Goal: Transaction & Acquisition: Purchase product/service

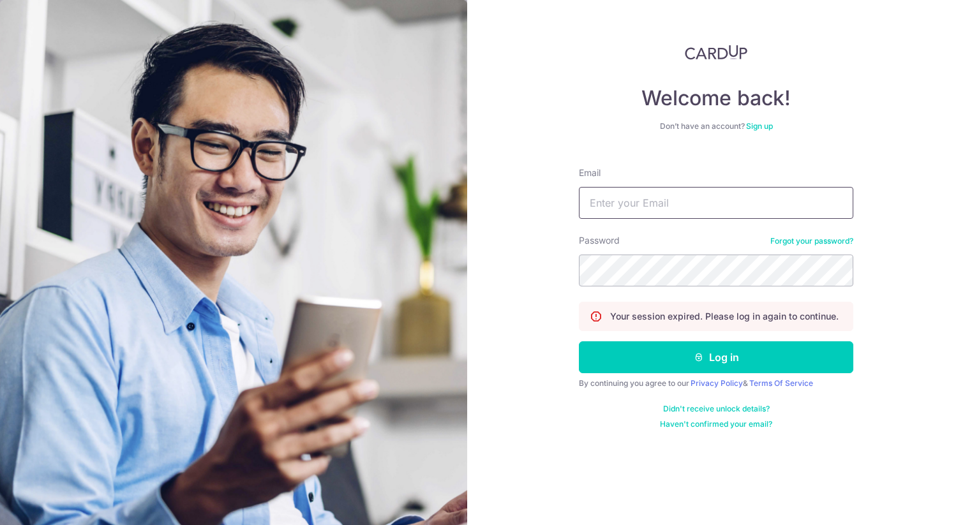
click at [638, 205] on input "Email" at bounding box center [716, 203] width 274 height 32
type input "[EMAIL_ADDRESS][DOMAIN_NAME]"
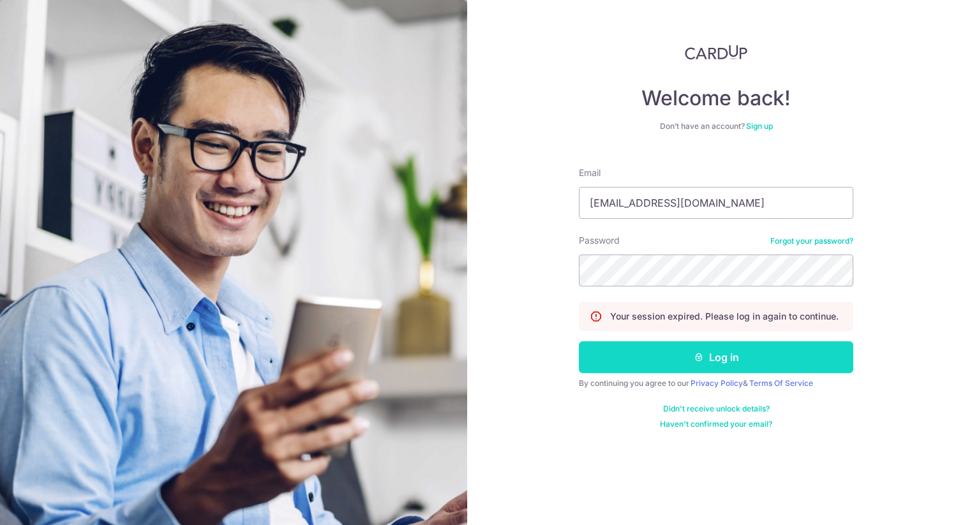
click at [675, 356] on button "Log in" at bounding box center [716, 357] width 274 height 32
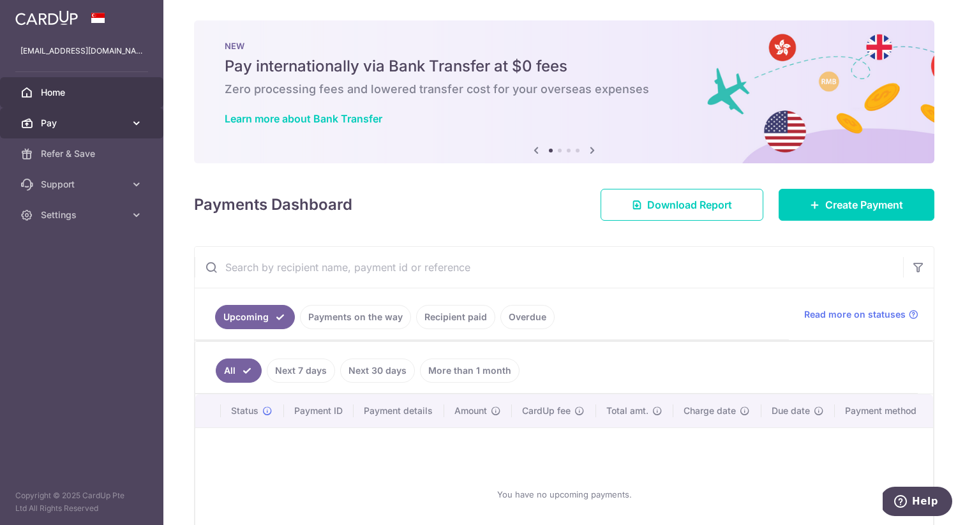
click at [78, 126] on span "Pay" at bounding box center [83, 123] width 84 height 13
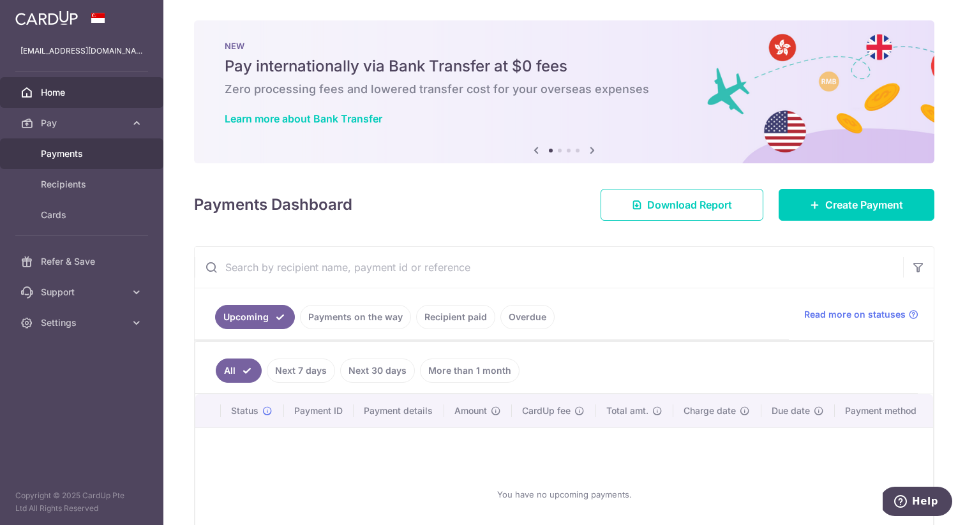
click at [100, 153] on span "Payments" at bounding box center [83, 153] width 84 height 13
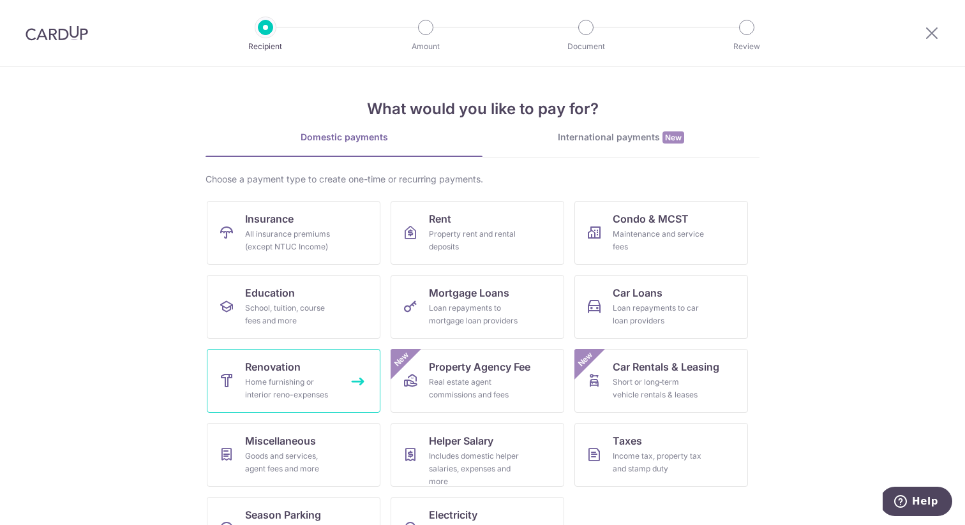
click at [253, 383] on div "Home furnishing or interior reno-expenses" at bounding box center [291, 389] width 92 height 26
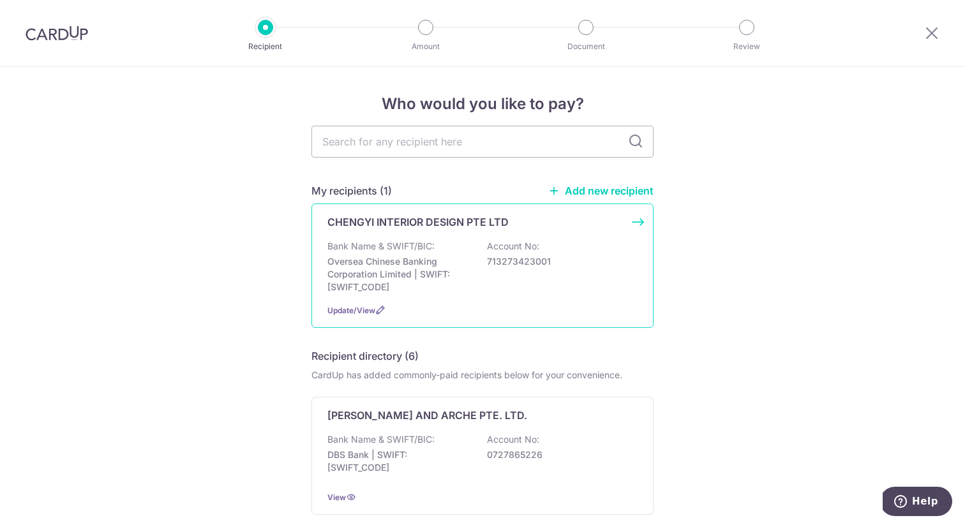
click at [550, 268] on div "Bank Name & SWIFT/BIC: Oversea Chinese Banking Corporation Limited | SWIFT: OCB…" at bounding box center [482, 267] width 310 height 54
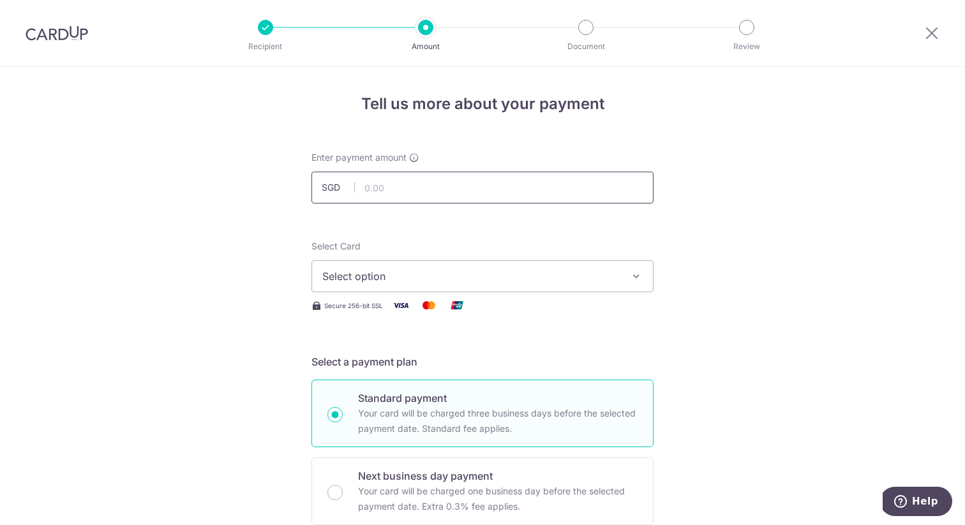
click at [606, 200] on input "text" at bounding box center [482, 188] width 342 height 32
type input "20,000.00"
click at [623, 281] on button "Select option" at bounding box center [482, 276] width 342 height 32
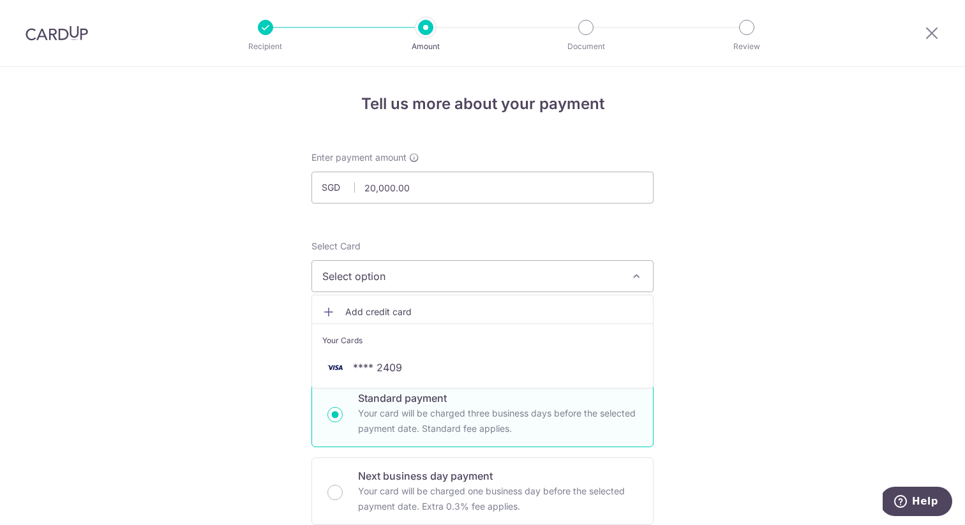
click at [616, 306] on span "Add credit card" at bounding box center [493, 312] width 297 height 13
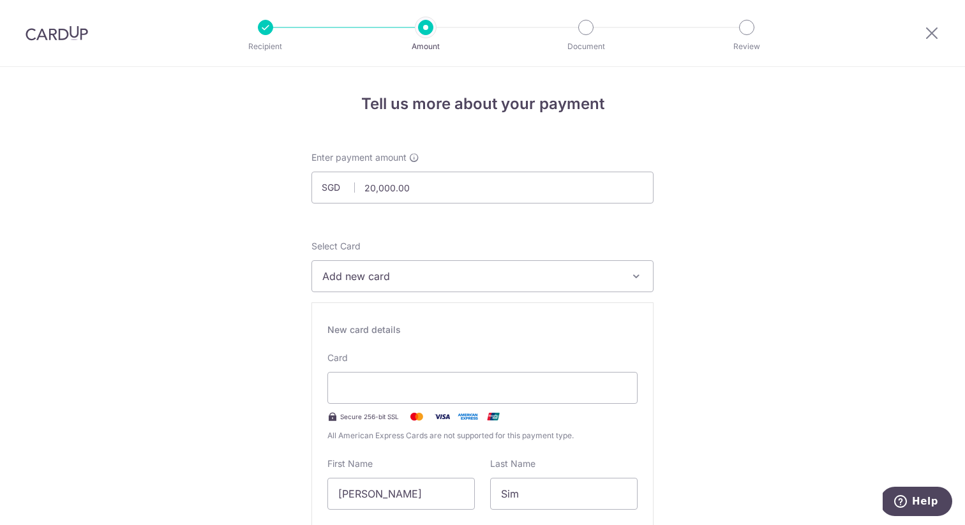
click at [553, 278] on span "Add new card" at bounding box center [470, 276] width 297 height 15
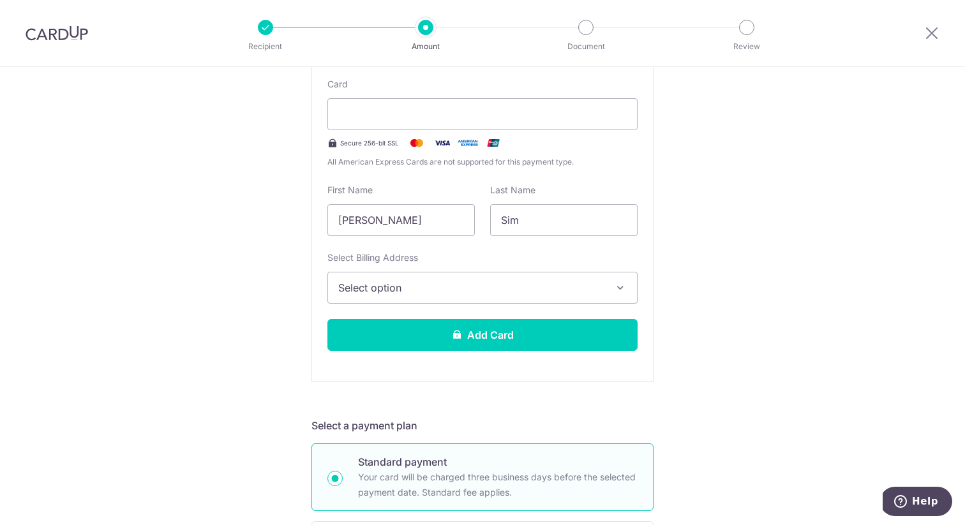
scroll to position [258, 0]
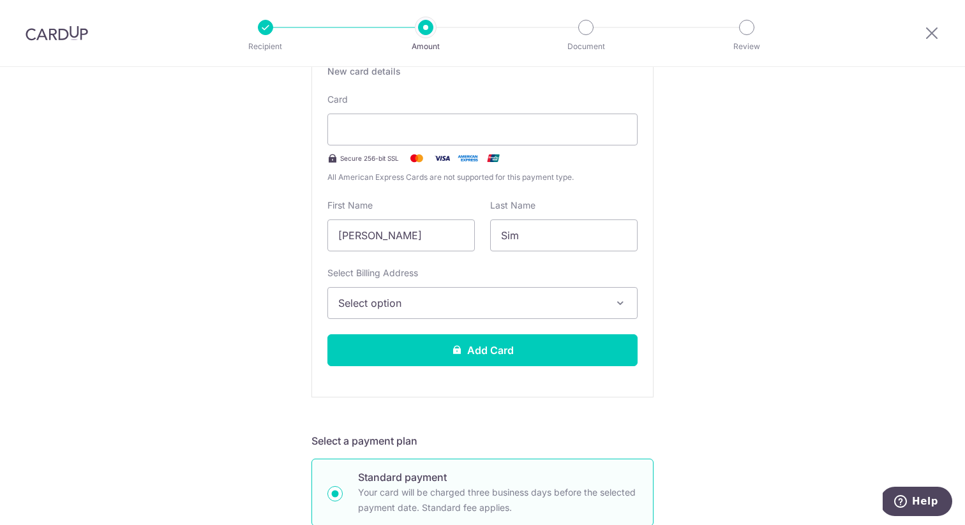
click at [607, 302] on button "Select option" at bounding box center [482, 303] width 310 height 32
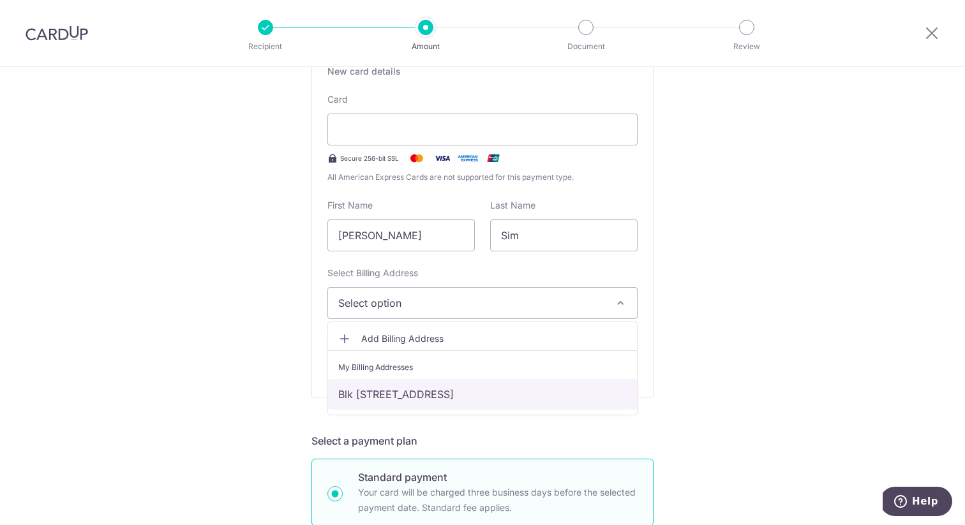
click at [602, 395] on link "Blk 876 Yishun Street 81 #02-225, 760876, Singapore, Singapore-760876" at bounding box center [482, 394] width 309 height 31
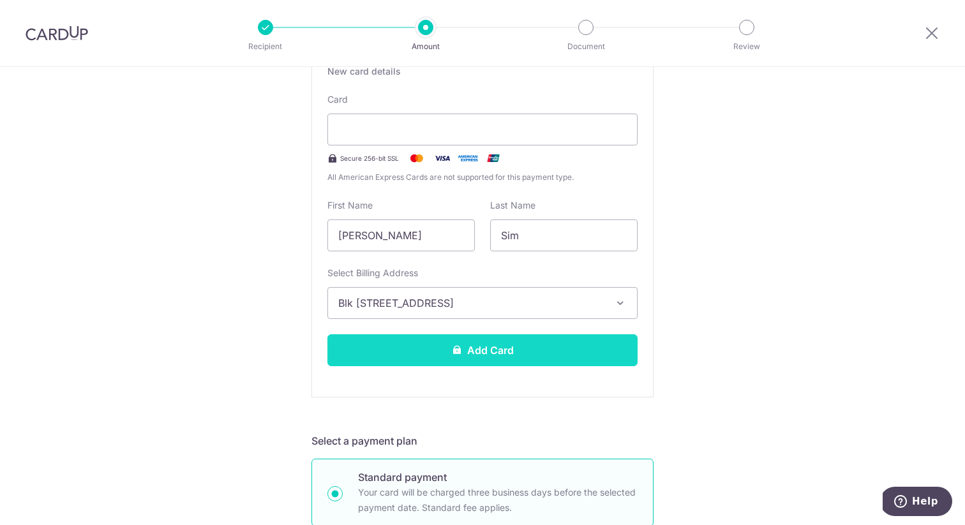
click at [591, 340] on button "Add Card" at bounding box center [482, 350] width 310 height 32
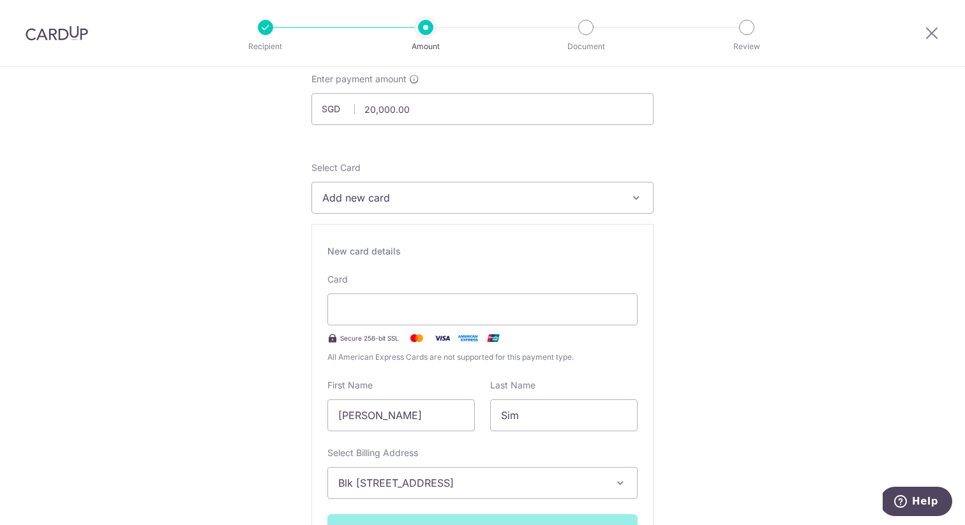
scroll to position [55, 0]
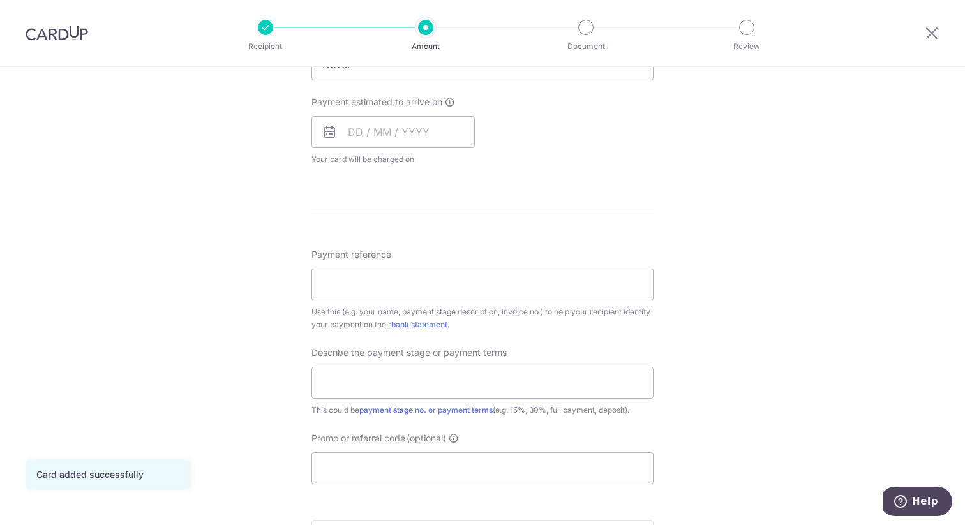
scroll to position [562, 0]
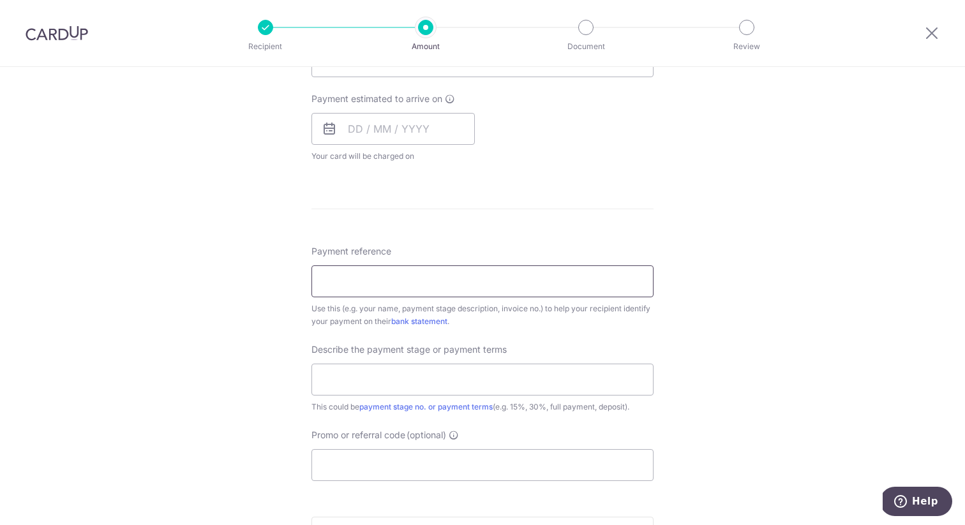
click at [638, 287] on input "Payment reference" at bounding box center [482, 281] width 342 height 32
type input "[PERSON_NAME] and [PERSON_NAME]"
click at [440, 387] on input "text" at bounding box center [482, 380] width 342 height 32
click at [735, 348] on div "Tell us more about your payment Enter payment amount SGD 20,000.00 20000.00 Car…" at bounding box center [482, 125] width 965 height 1240
click at [539, 369] on input "text" at bounding box center [482, 380] width 342 height 32
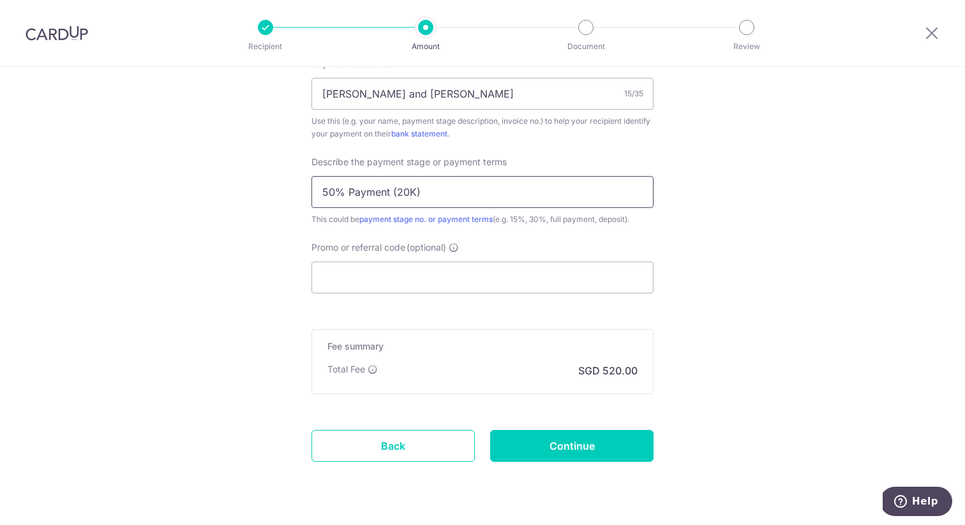
scroll to position [757, 0]
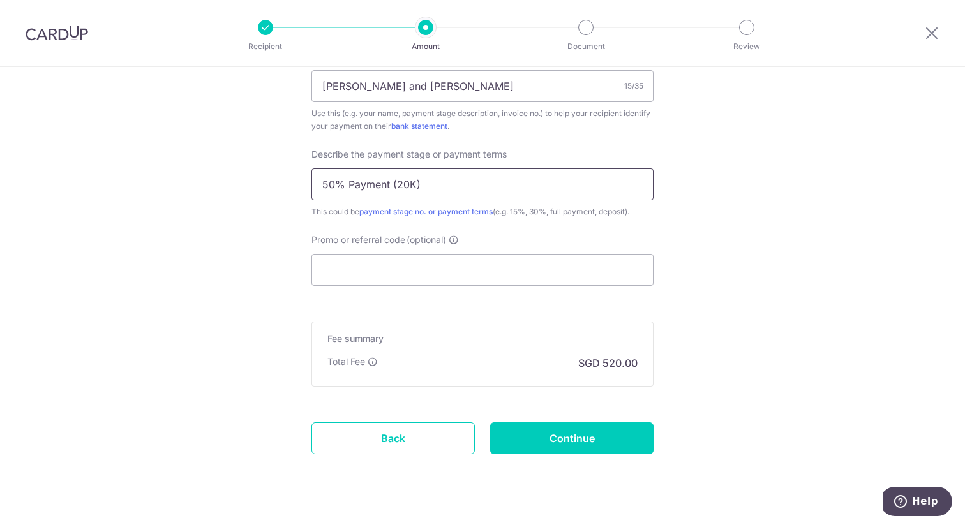
type input "50% Payment (20K)"
click at [548, 271] on input "Promo or referral code (optional)" at bounding box center [482, 270] width 342 height 32
paste input "RENO25ONE"
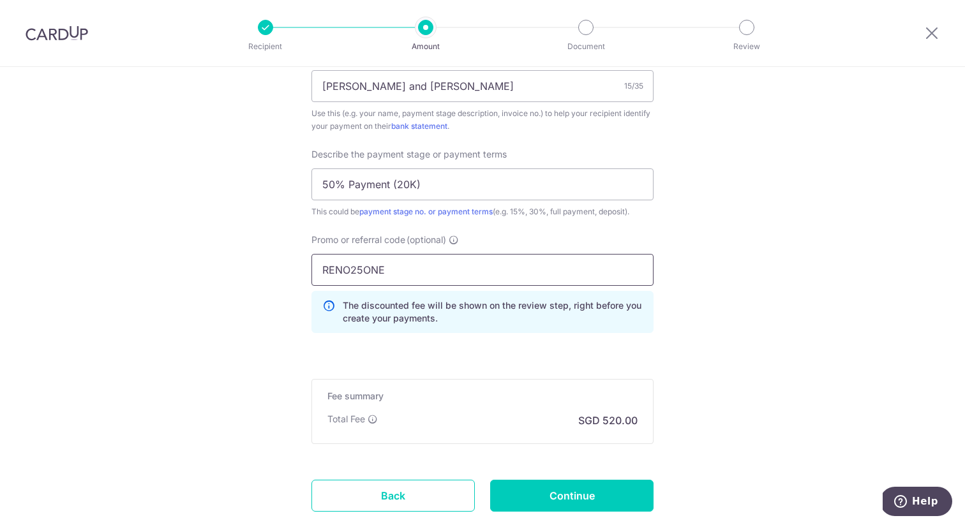
scroll to position [839, 0]
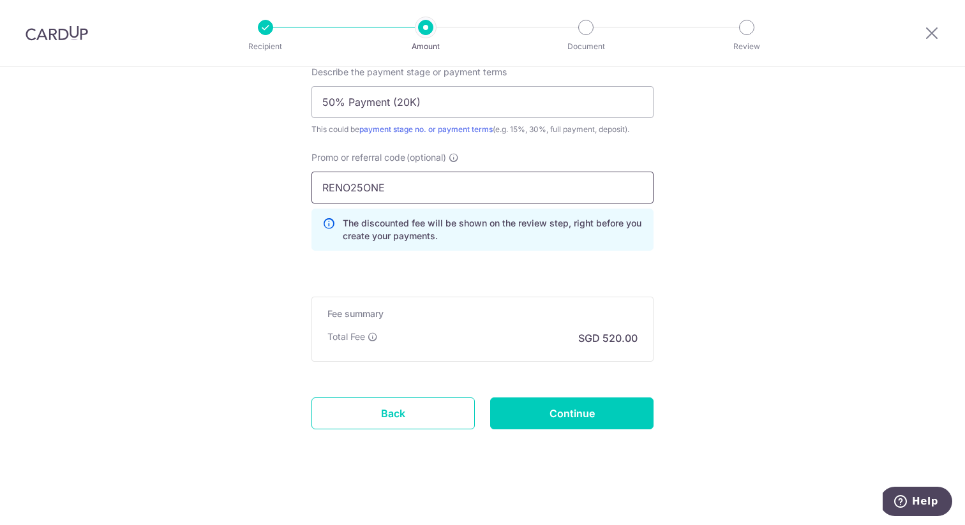
type input "RENO25ONE"
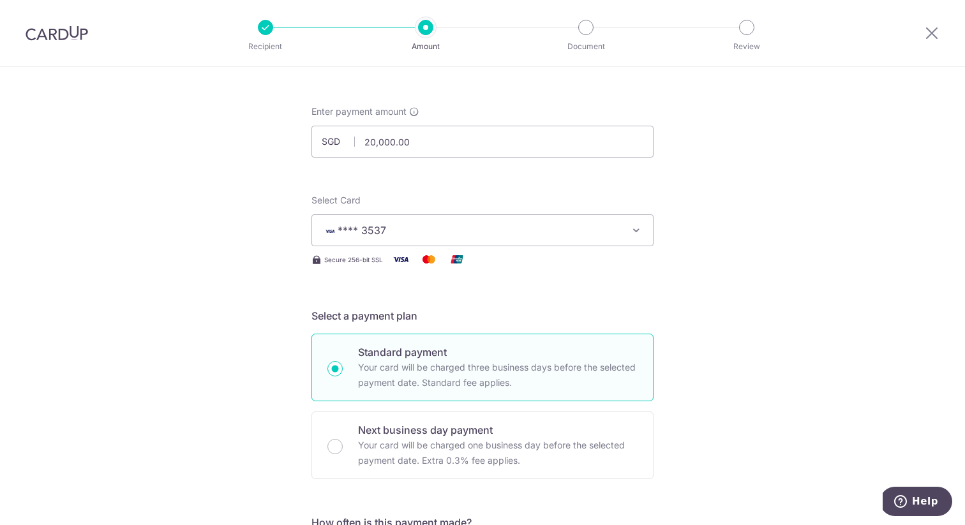
scroll to position [35, 0]
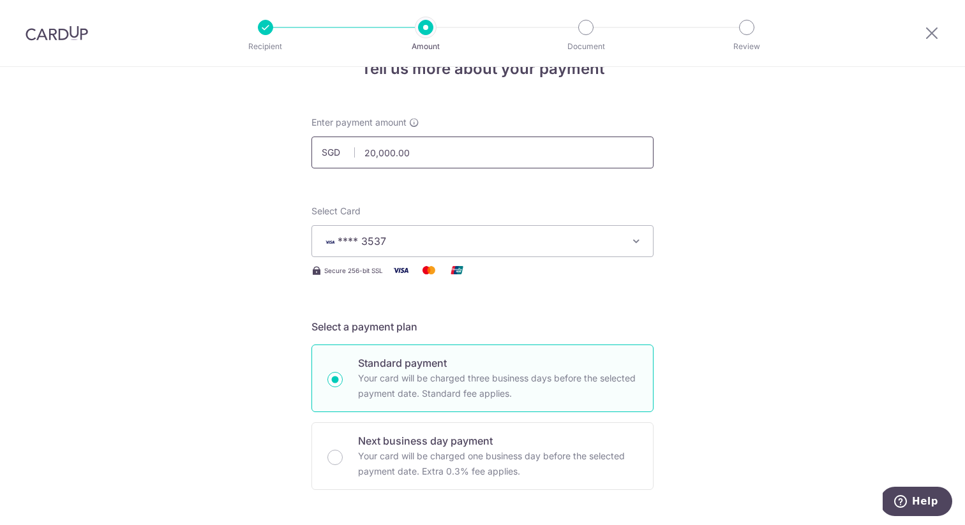
click at [371, 151] on input "20,000.00" at bounding box center [482, 153] width 342 height 32
click at [375, 149] on input "20,000.00" at bounding box center [482, 153] width 342 height 32
type input "25,000.00"
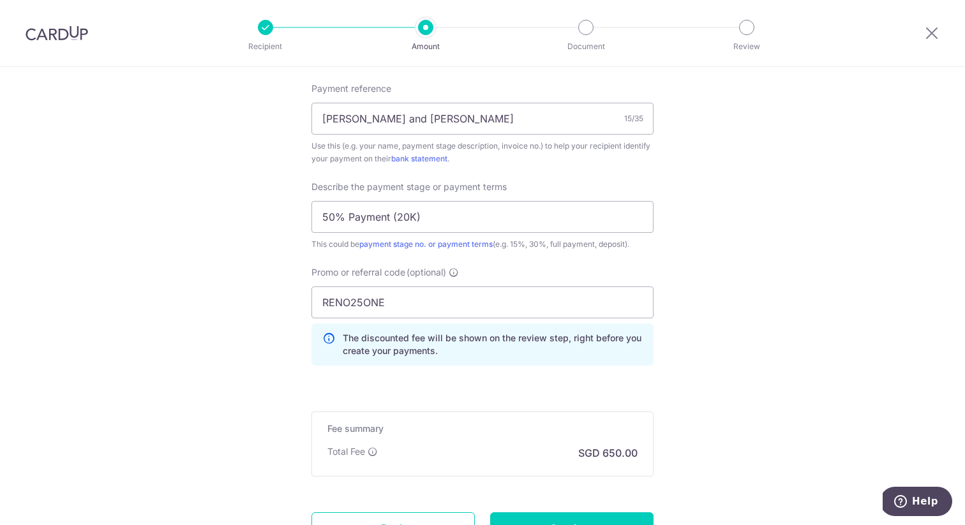
scroll to position [703, 0]
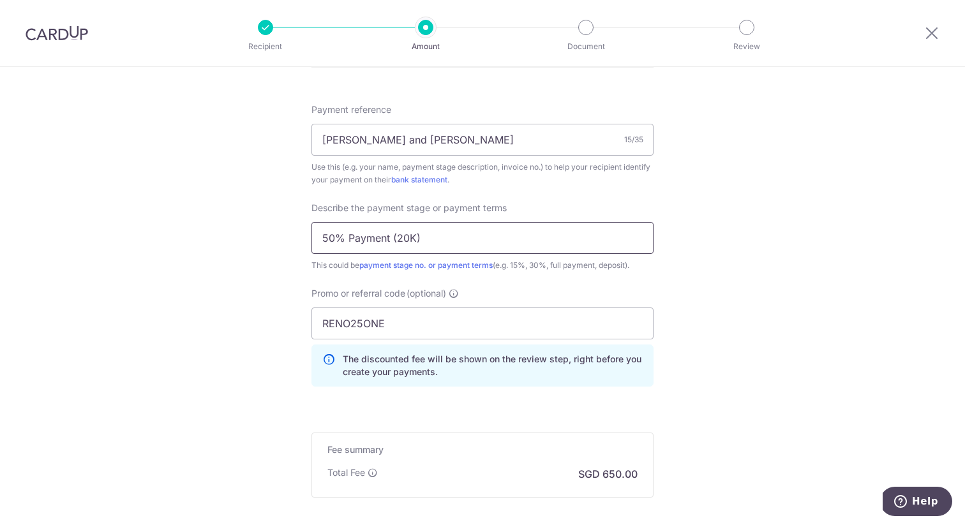
click at [409, 238] on input "50% Payment (20K)" at bounding box center [482, 238] width 342 height 32
type input "50% Payment (25K)"
click at [759, 290] on div "Tell us more about your payment Enter payment amount SGD 25,000.00 25000.00 Car…" at bounding box center [482, 12] width 965 height 1297
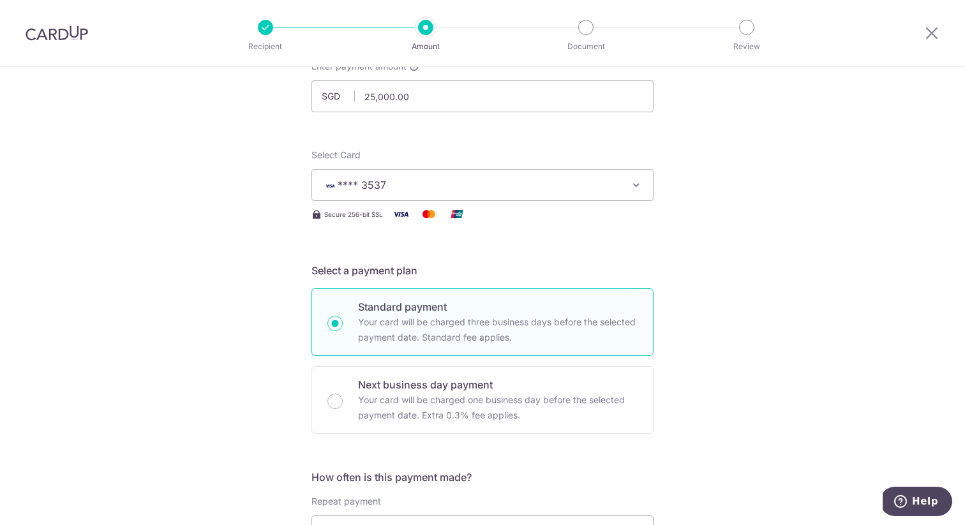
scroll to position [73, 0]
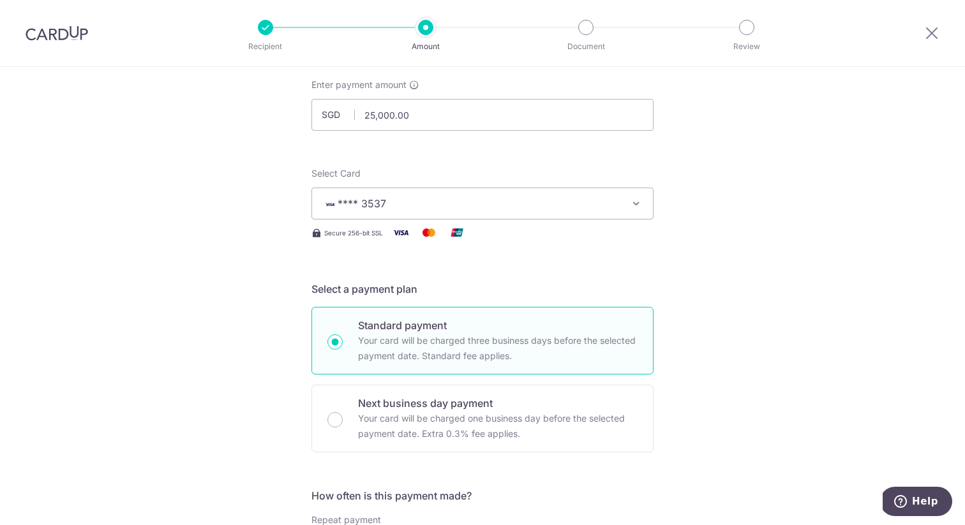
click at [626, 197] on button "**** 3537" at bounding box center [482, 204] width 342 height 32
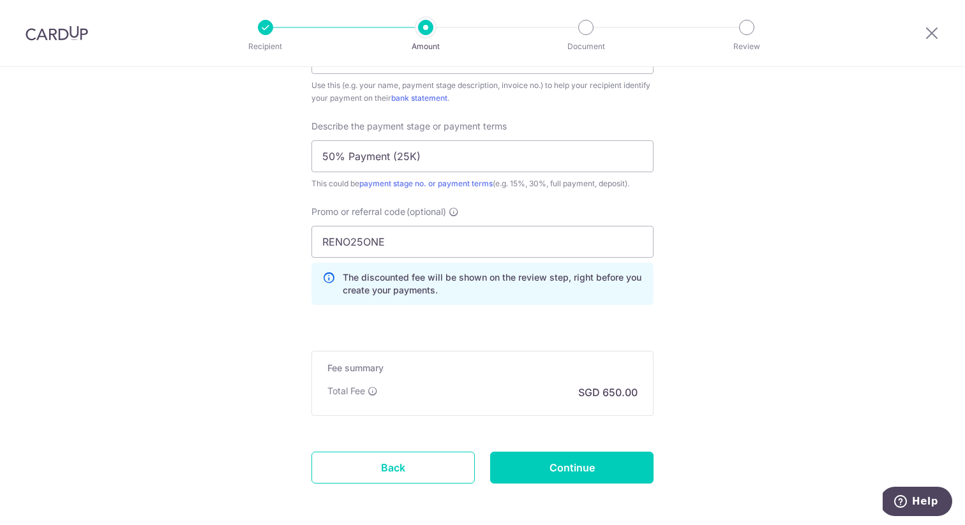
scroll to position [787, 0]
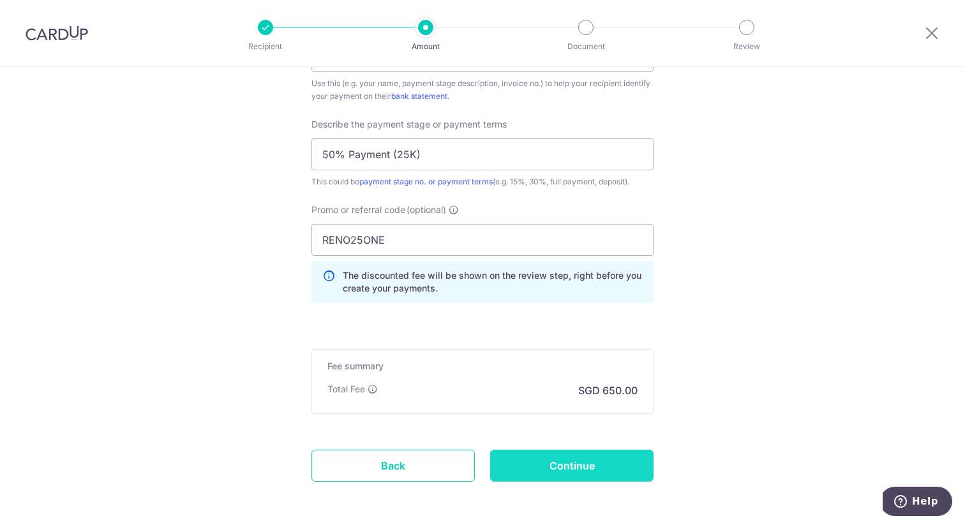
click at [618, 473] on input "Continue" at bounding box center [571, 466] width 163 height 32
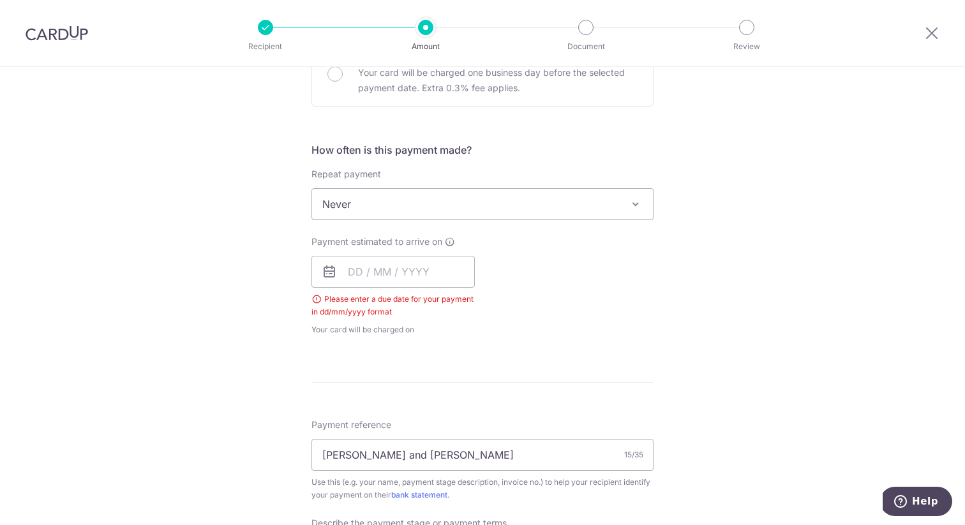
scroll to position [341, 0]
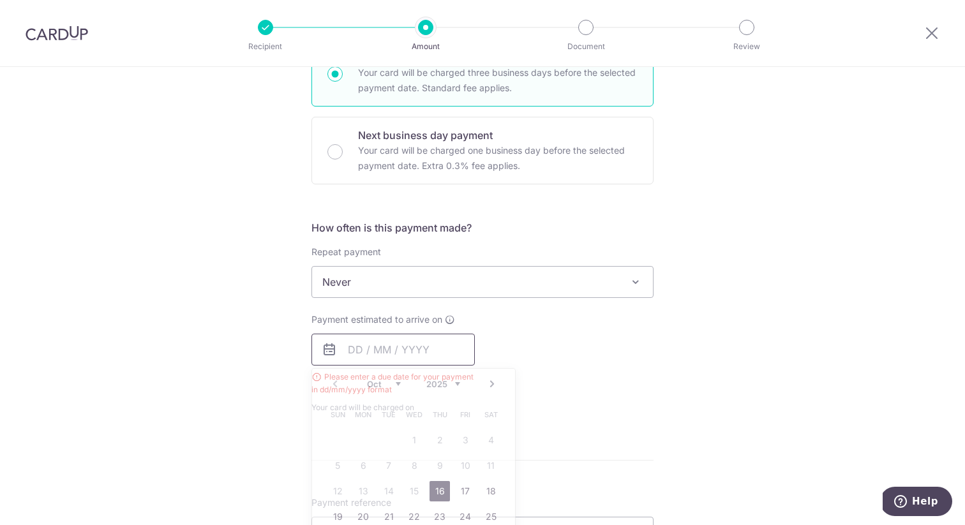
click at [362, 352] on input "text" at bounding box center [392, 350] width 163 height 32
click at [440, 497] on link "16" at bounding box center [439, 491] width 20 height 20
type input "[DATE]"
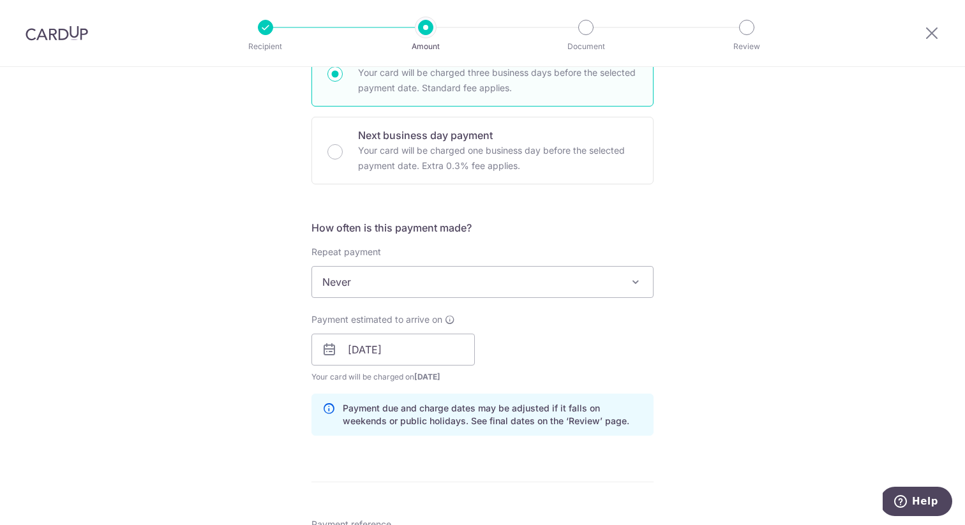
click at [765, 445] on div "Tell us more about your payment Enter payment amount SGD 25,000.00 25000.00 Sel…" at bounding box center [482, 401] width 965 height 1350
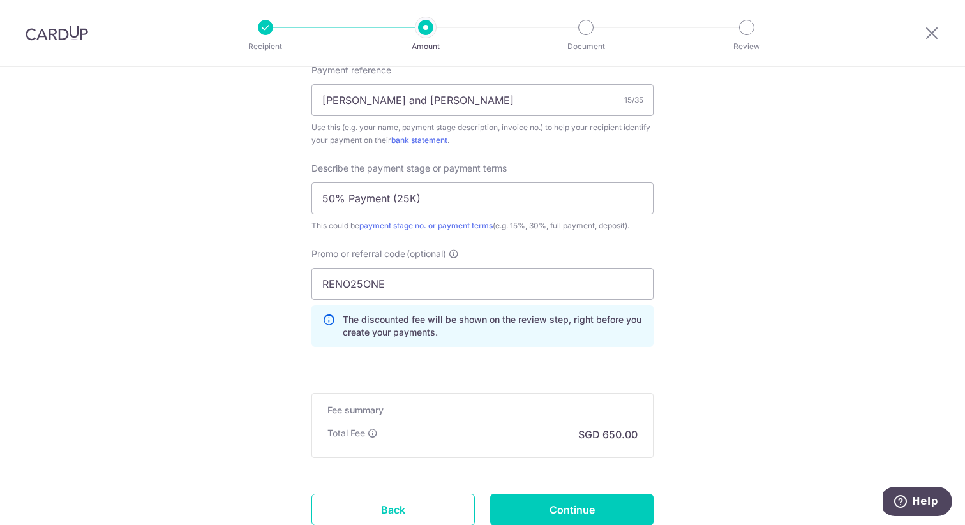
scroll to position [891, 0]
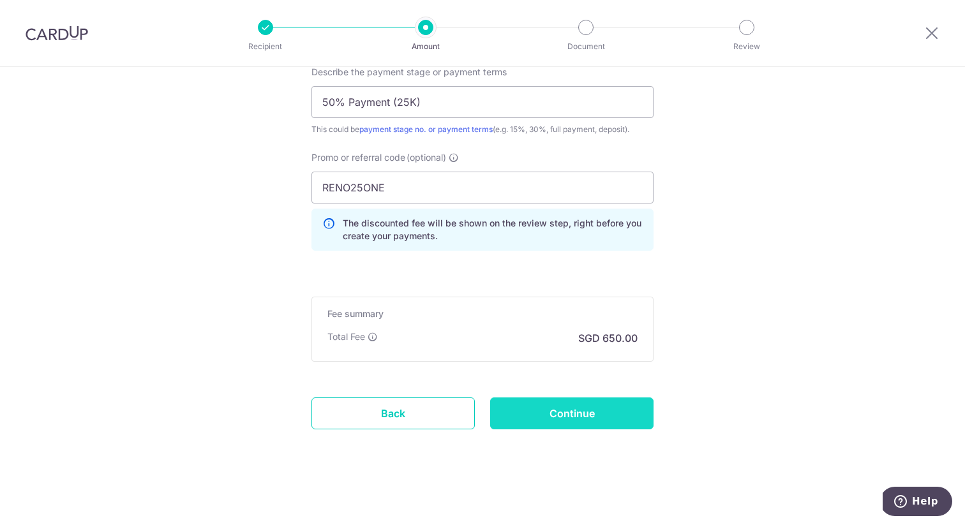
click at [593, 422] on input "Continue" at bounding box center [571, 414] width 163 height 32
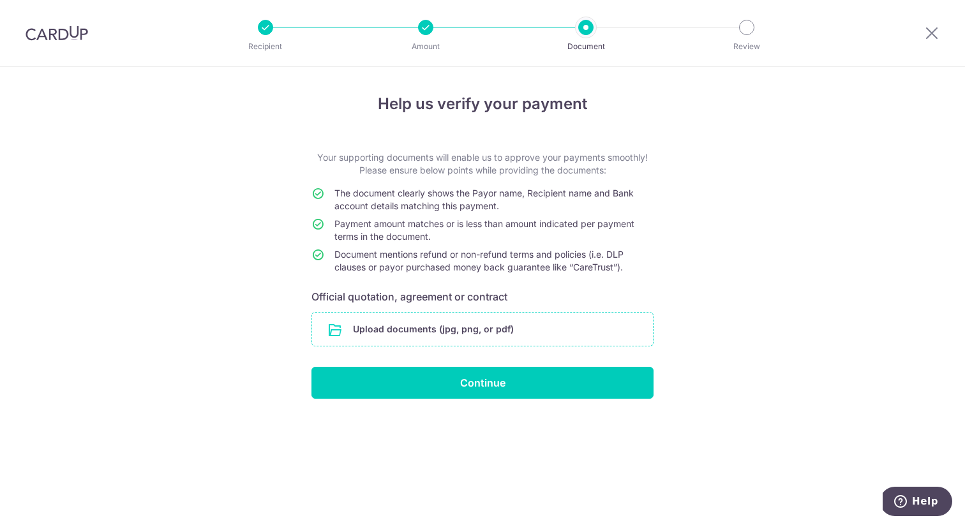
click at [510, 324] on input "file" at bounding box center [482, 329] width 341 height 33
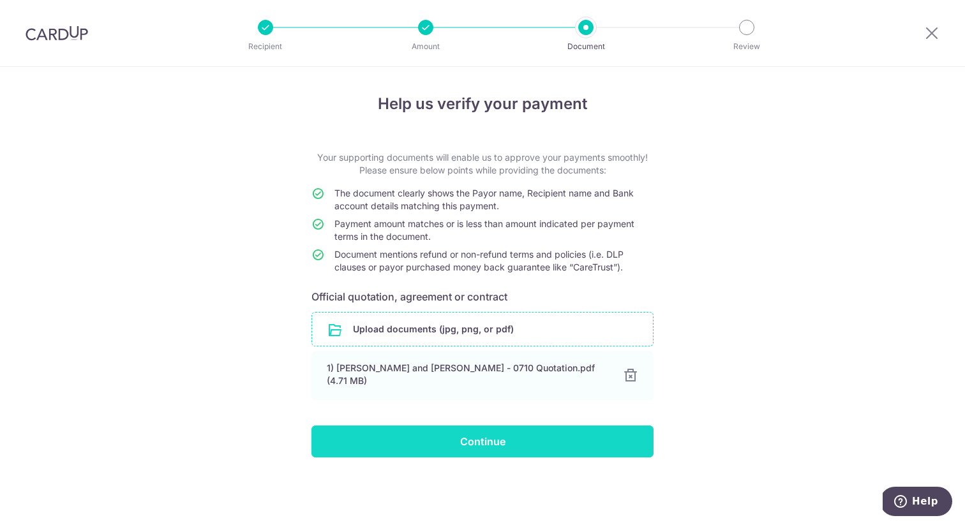
click at [510, 434] on input "Continue" at bounding box center [482, 442] width 342 height 32
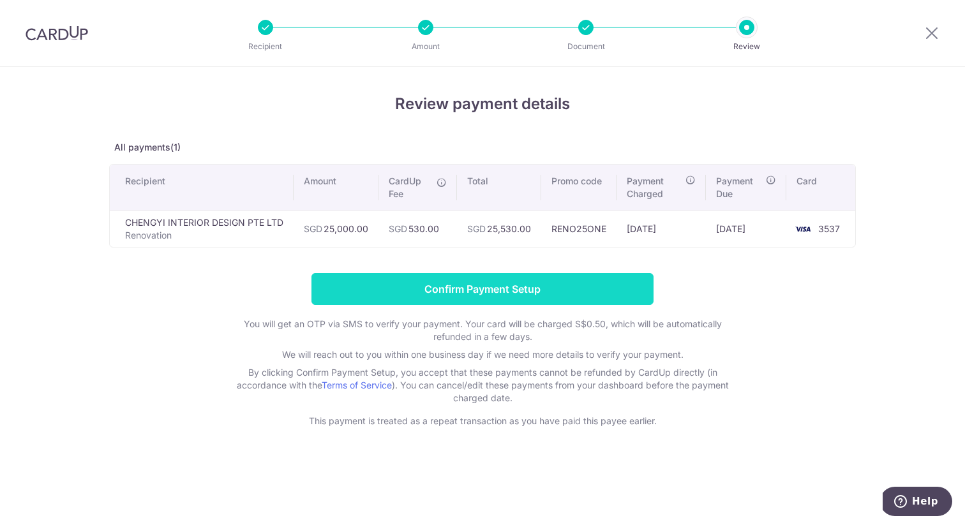
click at [590, 302] on input "Confirm Payment Setup" at bounding box center [482, 289] width 342 height 32
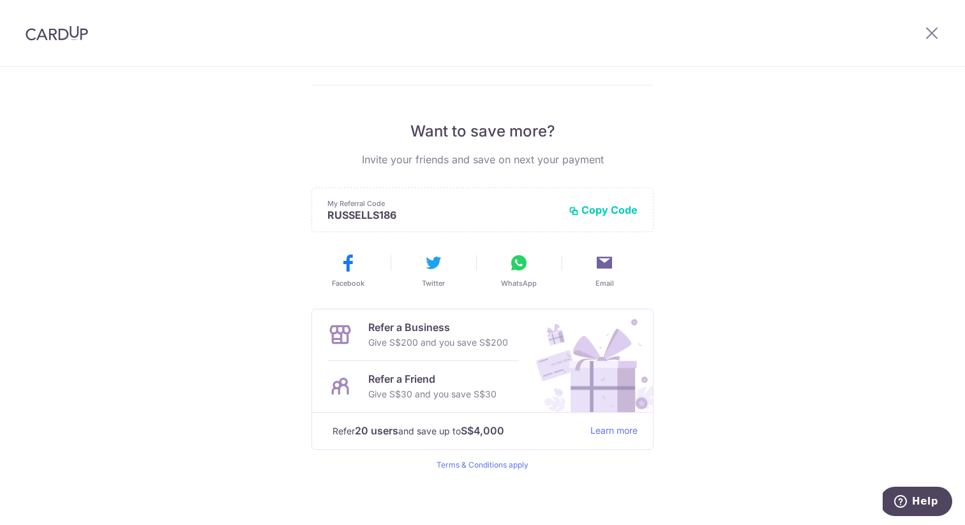
scroll to position [223, 0]
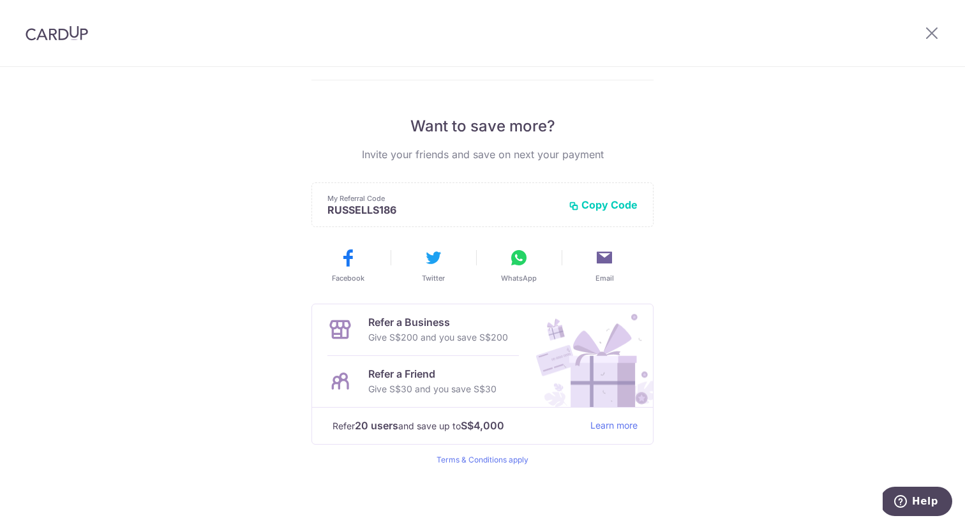
click at [69, 29] on img at bounding box center [57, 33] width 63 height 15
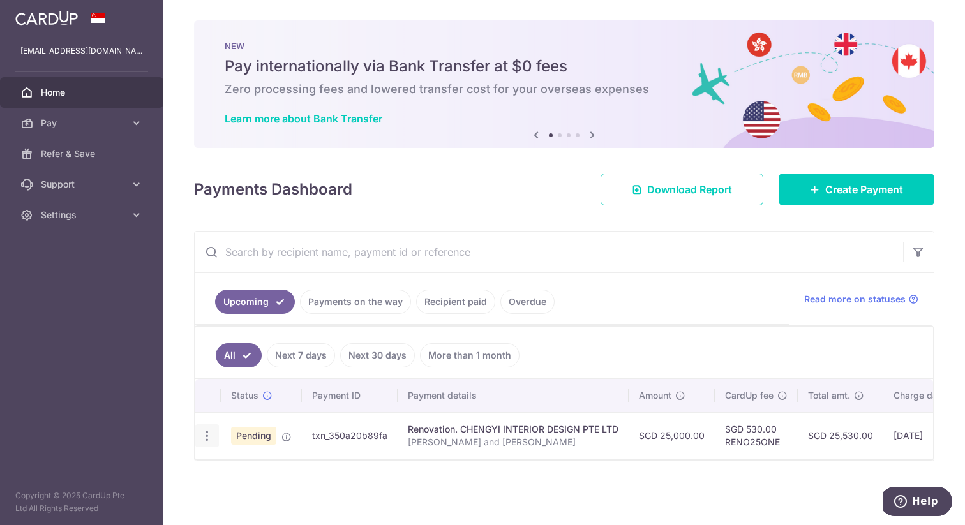
click at [200, 438] on icon "button" at bounding box center [206, 435] width 13 height 13
click at [405, 478] on div "Status Payment ID Payment details Amount CardUp fee Total amt. Charge date Due …" at bounding box center [564, 459] width 738 height 160
click at [369, 297] on link "Payments on the way" at bounding box center [355, 302] width 111 height 24
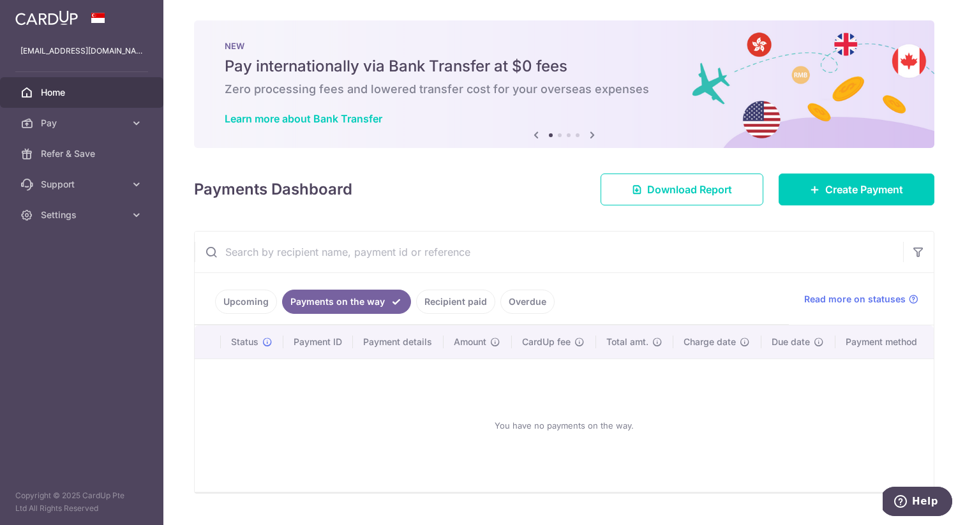
click at [263, 295] on link "Upcoming" at bounding box center [246, 302] width 62 height 24
